Goal: Task Accomplishment & Management: Manage account settings

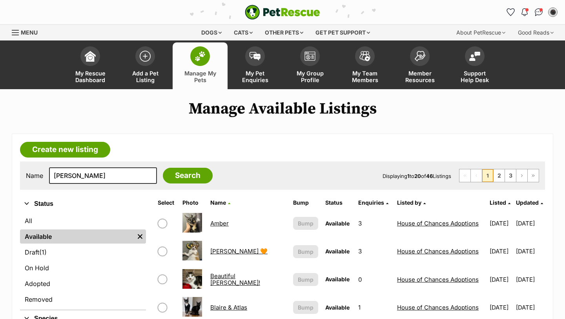
type input "rupert"
click at [163, 168] on input "Search" at bounding box center [188, 176] width 50 height 16
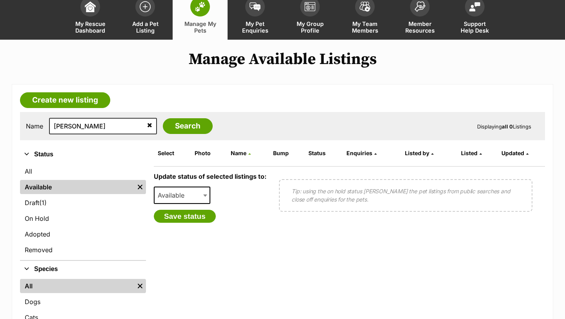
scroll to position [56, 0]
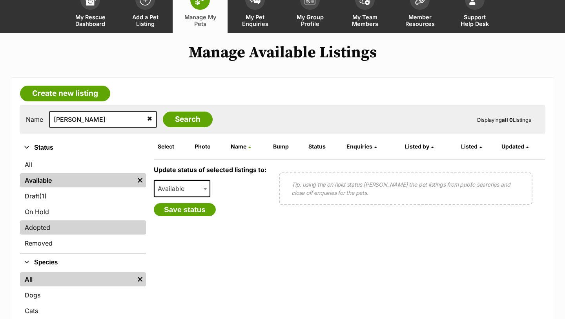
click at [80, 232] on link "Adopted" at bounding box center [83, 227] width 126 height 14
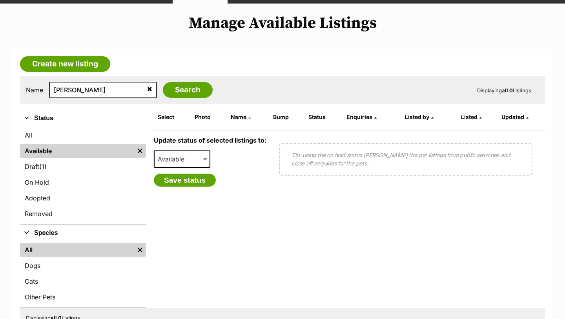
scroll to position [86, 0]
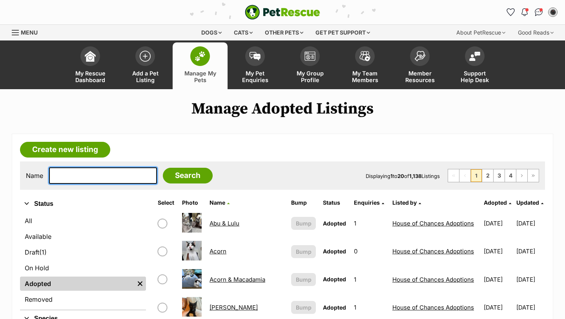
click at [79, 181] on input "text" at bounding box center [103, 175] width 108 height 16
type input "[PERSON_NAME]"
click at [163, 168] on input "Search" at bounding box center [188, 176] width 50 height 16
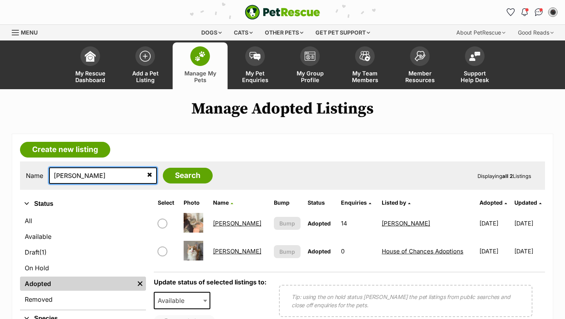
click at [65, 175] on input "[PERSON_NAME]" at bounding box center [103, 175] width 108 height 16
click at [65, 175] on input "rupert" at bounding box center [103, 175] width 108 height 16
type input "aria"
click at [163, 168] on input "Search" at bounding box center [188, 176] width 50 height 16
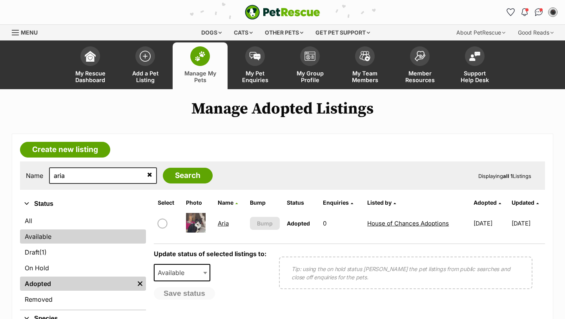
scroll to position [35, 0]
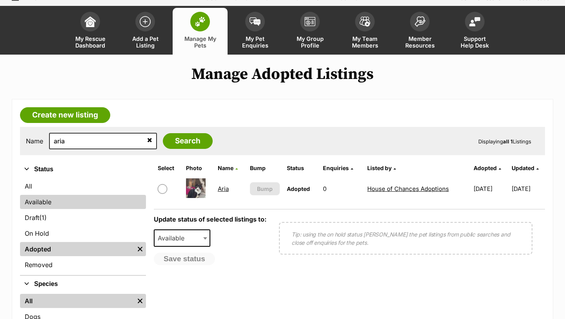
click at [102, 195] on link "Available" at bounding box center [83, 202] width 126 height 14
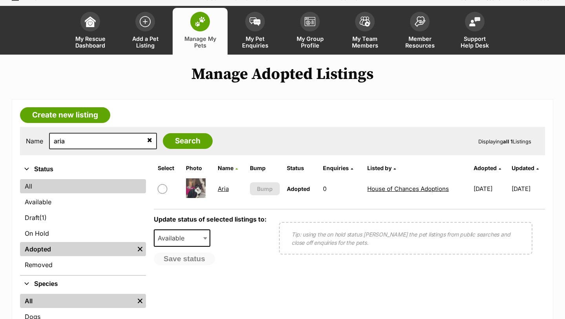
click at [99, 185] on link "All" at bounding box center [83, 186] width 126 height 14
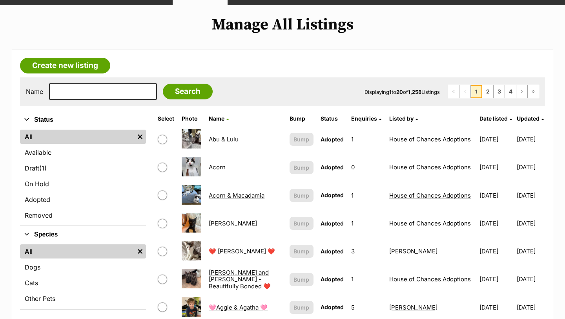
scroll to position [74, 0]
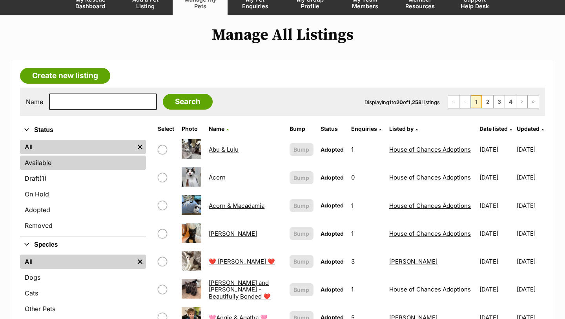
click at [97, 162] on link "Available" at bounding box center [83, 162] width 126 height 14
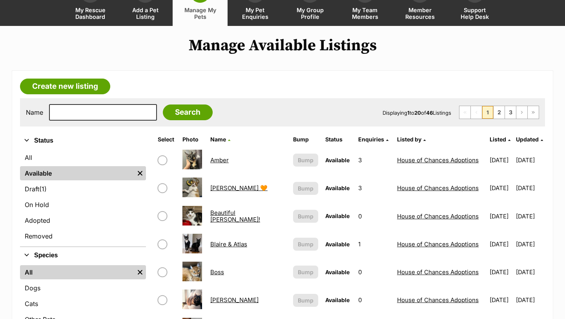
scroll to position [23, 0]
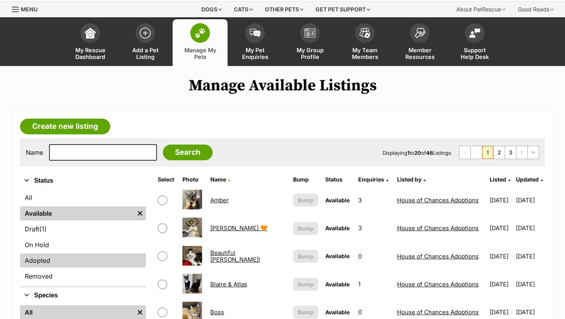
click at [63, 259] on link "Adopted" at bounding box center [83, 260] width 126 height 14
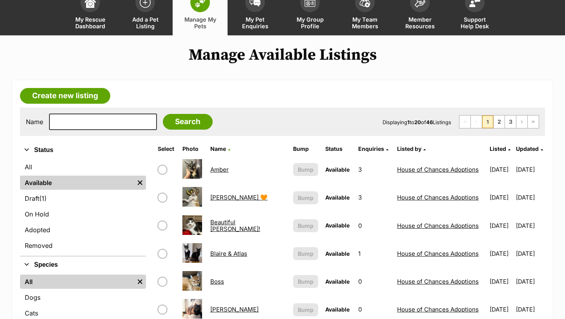
scroll to position [55, 0]
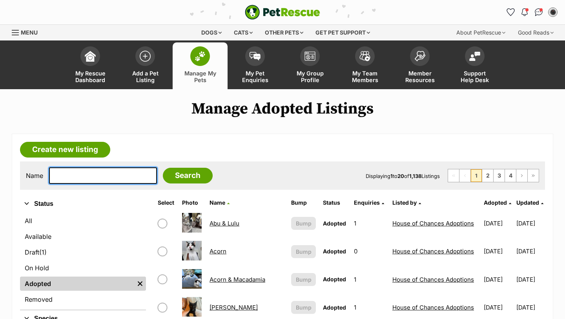
click at [84, 179] on input "text" at bounding box center [103, 175] width 108 height 16
type input "jagu"
click at [163, 168] on input "Search" at bounding box center [188, 176] width 50 height 16
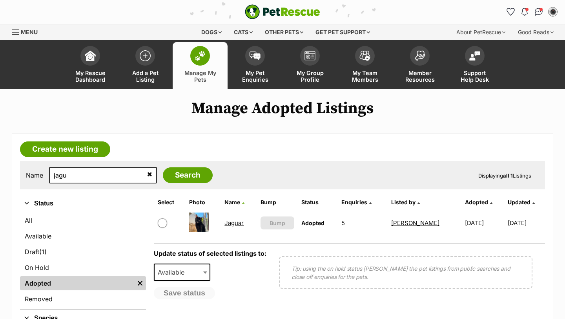
scroll to position [8, 0]
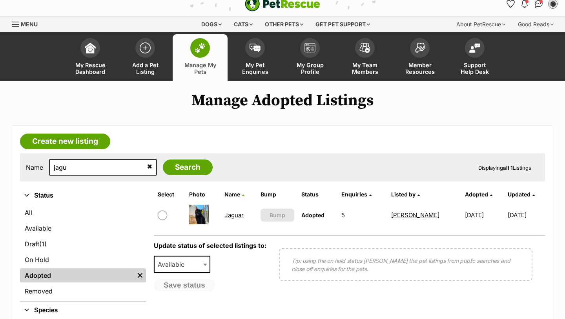
click at [225, 221] on td "Jaguar" at bounding box center [238, 214] width 35 height 27
click at [227, 217] on link "Jaguar" at bounding box center [234, 214] width 19 height 7
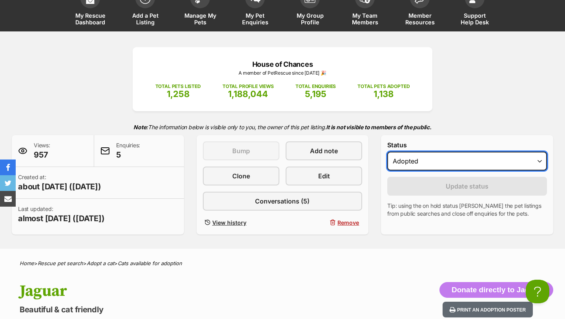
click at [405, 159] on select "Draft - not available as listing has enquires Available On hold Adopted" at bounding box center [467, 161] width 160 height 19
select select "active"
click at [387, 152] on select "Draft - not available as listing has enquires Available On hold Adopted" at bounding box center [467, 161] width 160 height 19
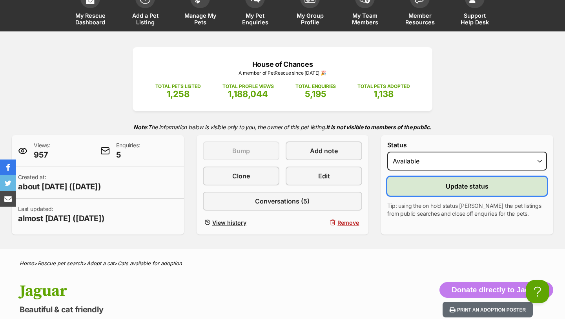
click at [440, 191] on button "Update status" at bounding box center [467, 186] width 160 height 19
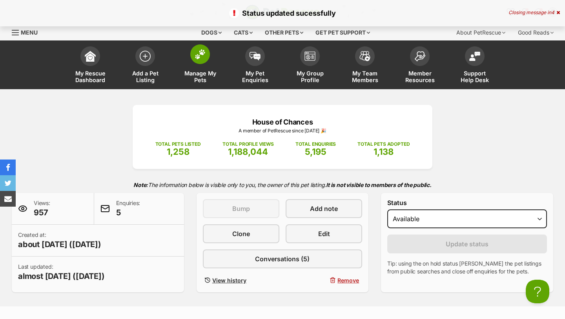
click at [198, 72] on span "Manage My Pets" at bounding box center [200, 76] width 35 height 13
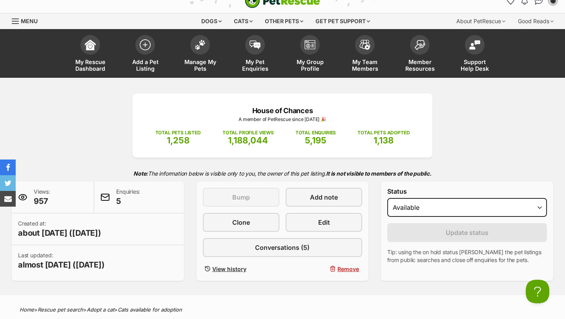
scroll to position [12, 0]
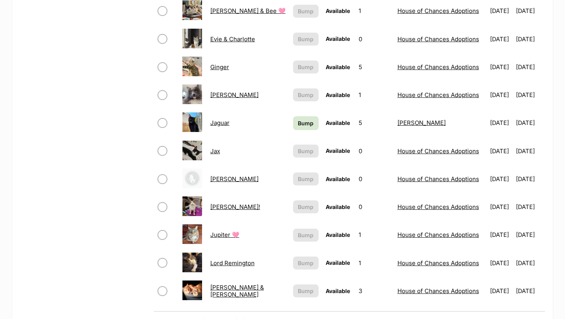
scroll to position [476, 0]
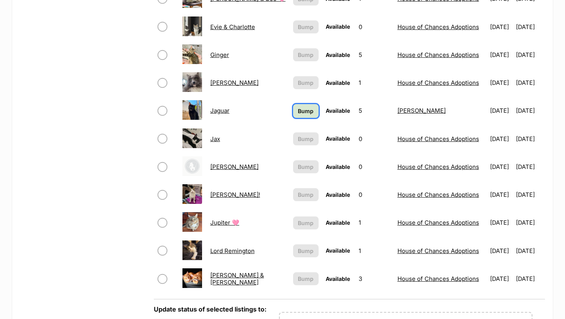
click at [298, 112] on span "Bump" at bounding box center [306, 111] width 16 height 8
click at [222, 119] on td "Jaguar" at bounding box center [248, 110] width 82 height 27
click at [222, 111] on link "Jaguar" at bounding box center [219, 110] width 19 height 7
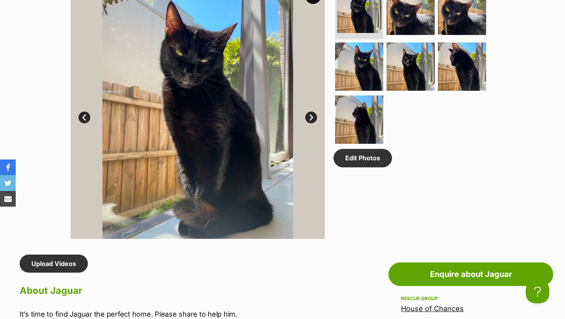
scroll to position [432, 0]
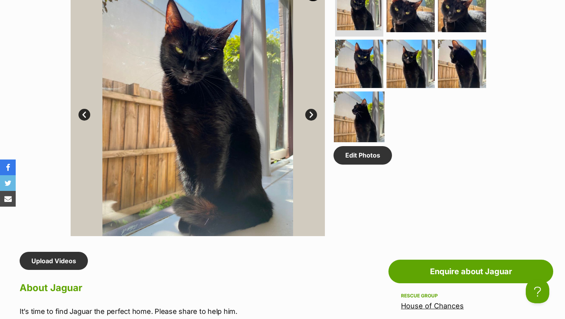
click at [346, 116] on img at bounding box center [359, 116] width 51 height 51
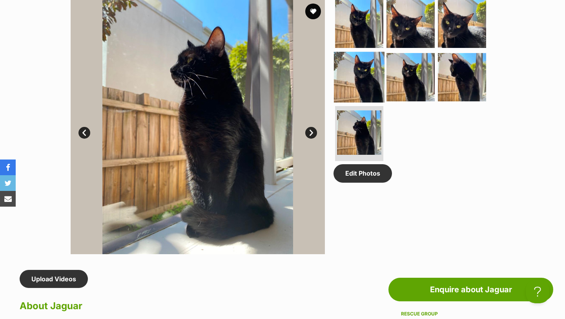
scroll to position [401, 0]
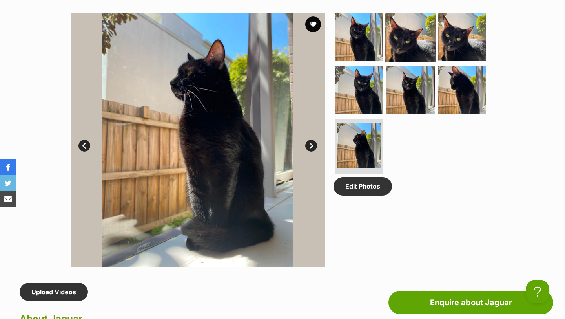
click at [402, 44] on img at bounding box center [410, 36] width 51 height 51
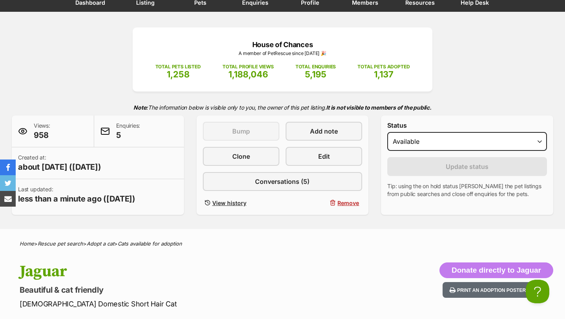
scroll to position [0, 0]
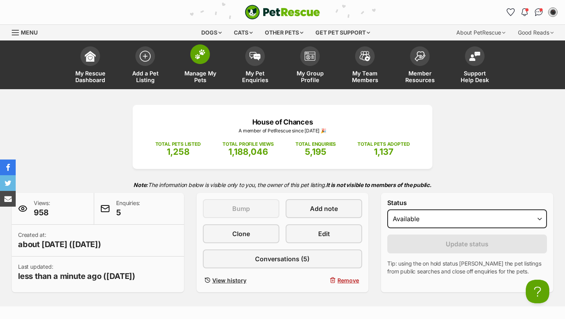
click at [192, 83] on span "Manage My Pets" at bounding box center [200, 76] width 35 height 13
